Goal: Navigation & Orientation: Go to known website

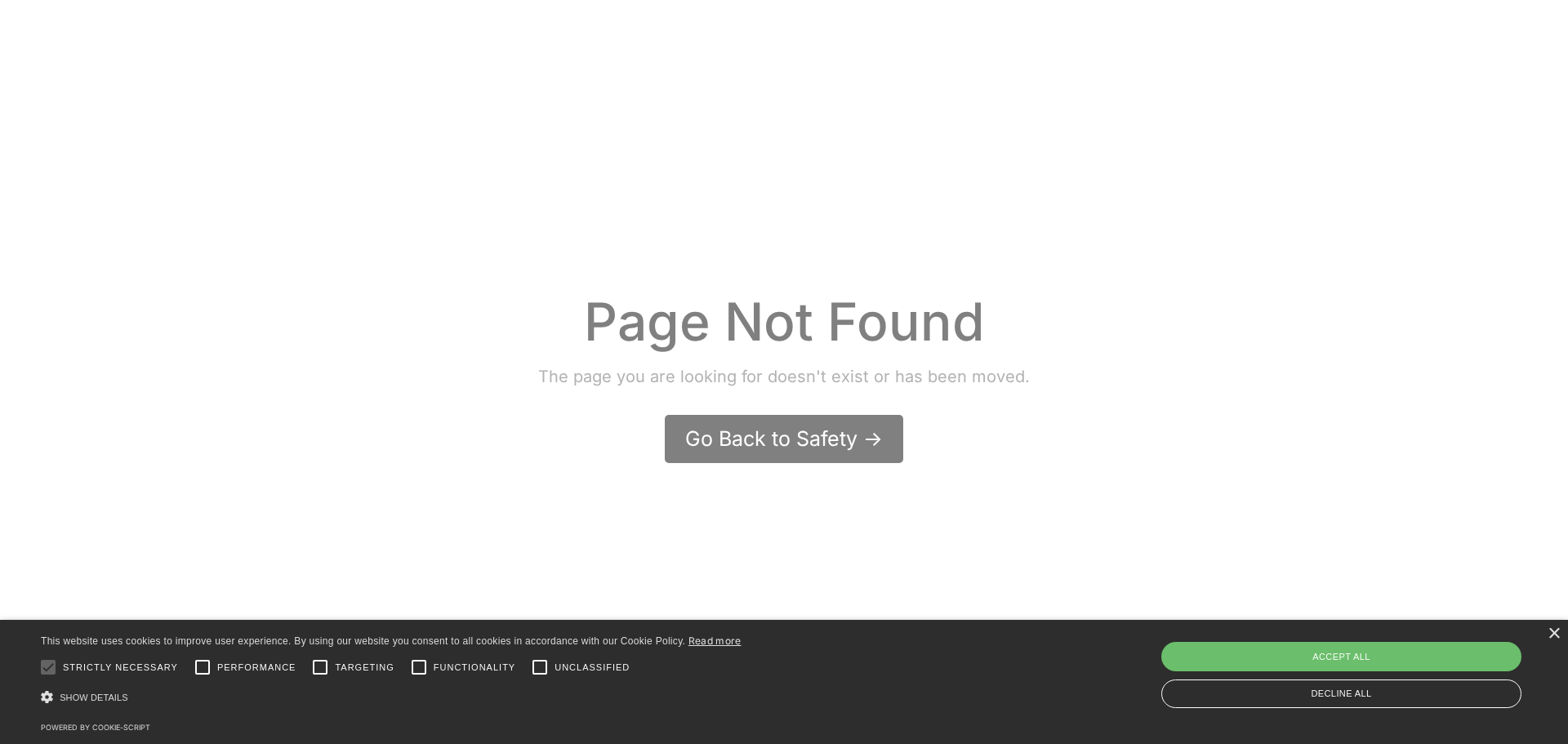
click at [717, 440] on div "Go Back to Safety ->" at bounding box center [783, 438] width 197 height 28
click at [721, 440] on div "Go Back to Safety ->" at bounding box center [783, 438] width 197 height 28
